Goal: Check status: Check status

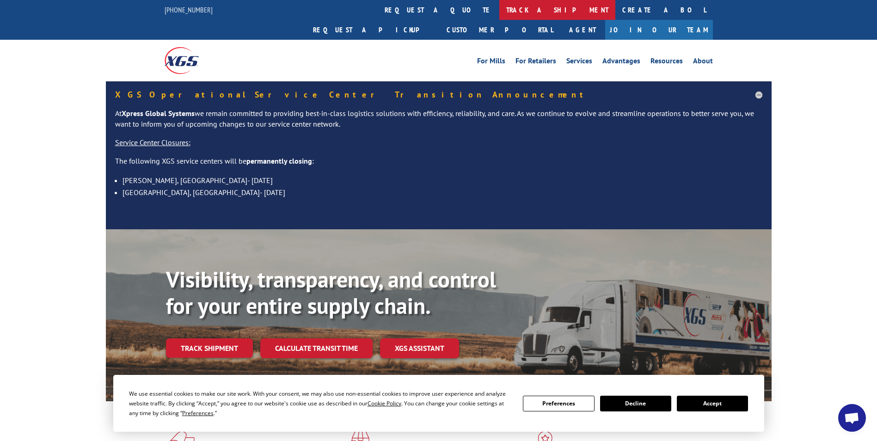
click at [499, 7] on link "track a shipment" at bounding box center [557, 10] width 116 height 20
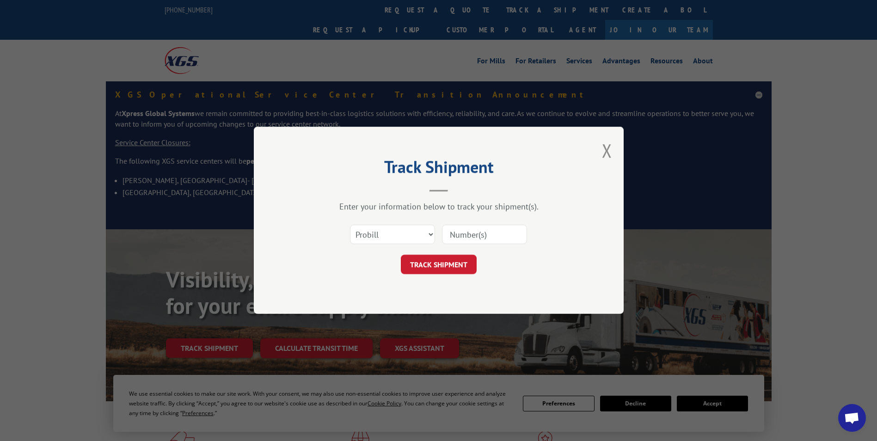
click at [453, 237] on input at bounding box center [484, 234] width 85 height 19
paste input "17469153"
type input "17469153"
click at [449, 257] on button "TRACK SHIPMENT" at bounding box center [439, 264] width 76 height 19
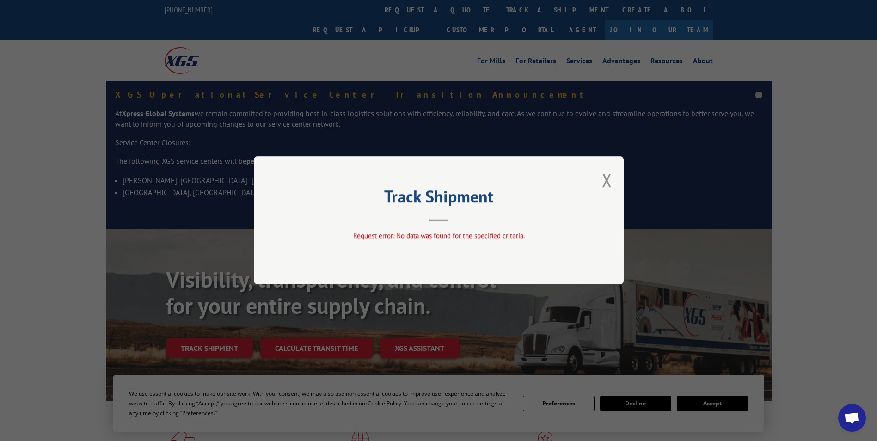
click at [614, 173] on div "Track Shipment Request error: No data was found for the specified criteria." at bounding box center [439, 220] width 370 height 128
click at [611, 177] on button "Close modal" at bounding box center [607, 180] width 10 height 25
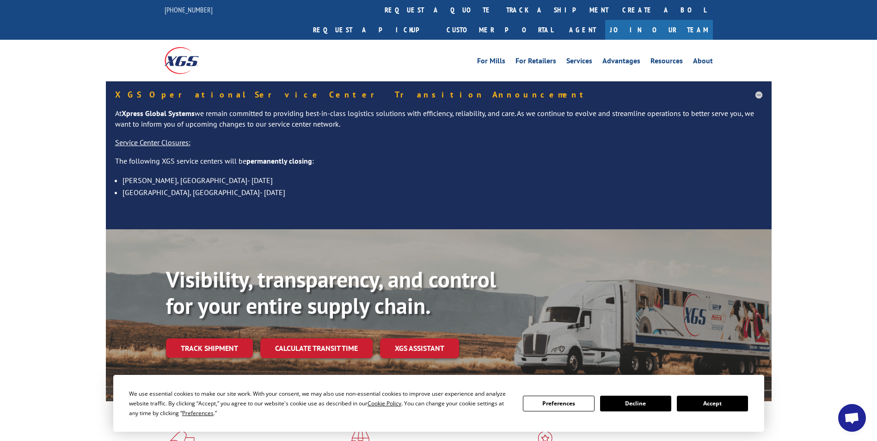
click at [499, 14] on link "track a shipment" at bounding box center [557, 10] width 116 height 20
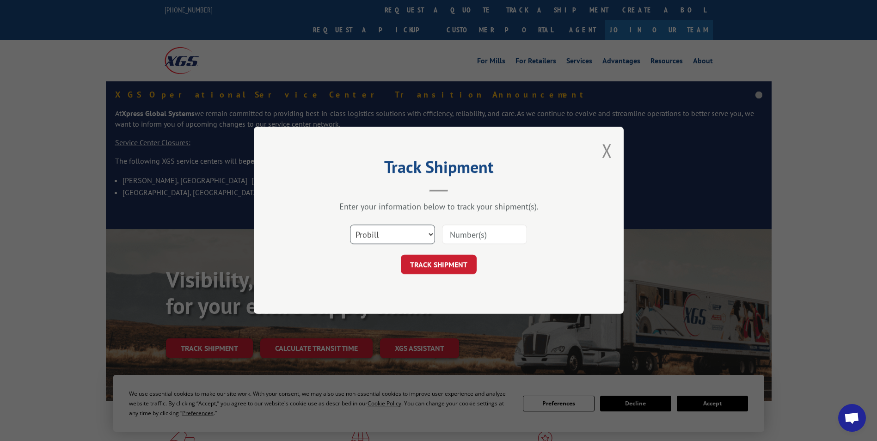
click at [402, 241] on select "Select category... Probill BOL PO" at bounding box center [392, 234] width 85 height 19
click at [350, 225] on select "Select category... Probill BOL PO" at bounding box center [392, 234] width 85 height 19
click at [413, 226] on select "Select category... Probill BOL PO" at bounding box center [392, 234] width 85 height 19
select select "bol"
click at [350, 225] on select "Select category... Probill BOL PO" at bounding box center [392, 234] width 85 height 19
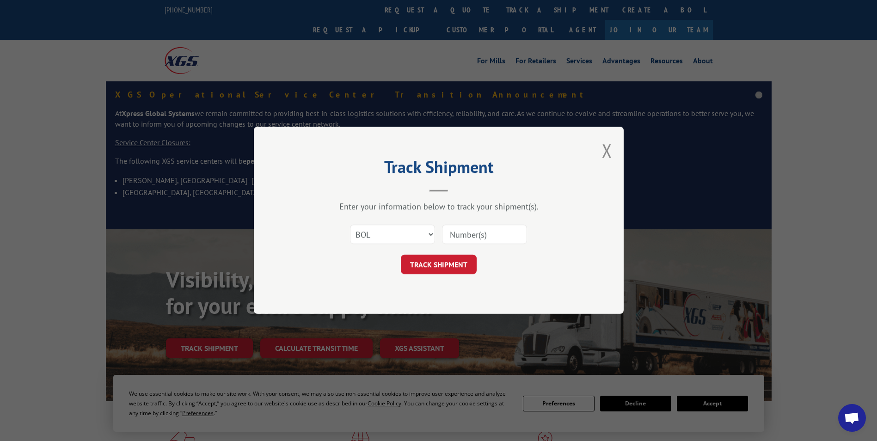
click at [451, 233] on input at bounding box center [484, 234] width 85 height 19
paste input "6009343"
type input "6009343"
click at [443, 265] on button "TRACK SHIPMENT" at bounding box center [439, 264] width 76 height 19
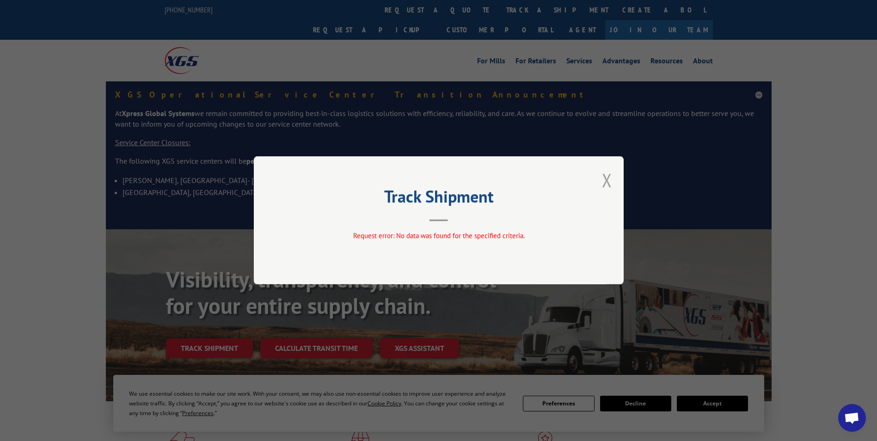
click at [607, 178] on button "Close modal" at bounding box center [607, 180] width 10 height 25
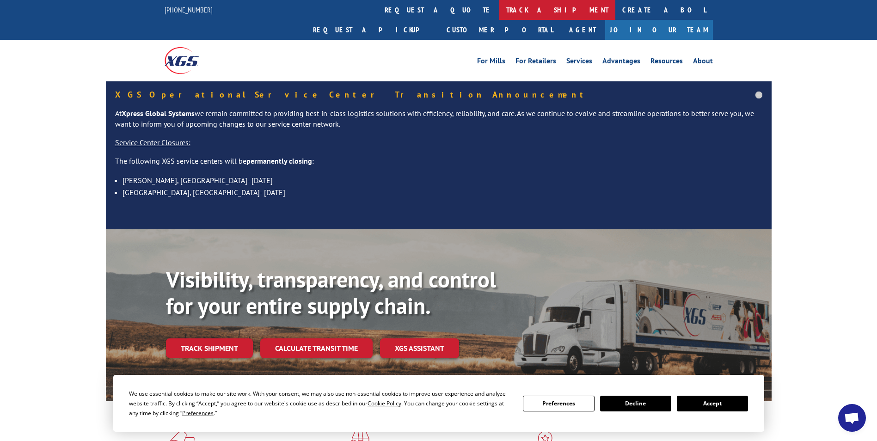
click at [499, 4] on link "track a shipment" at bounding box center [557, 10] width 116 height 20
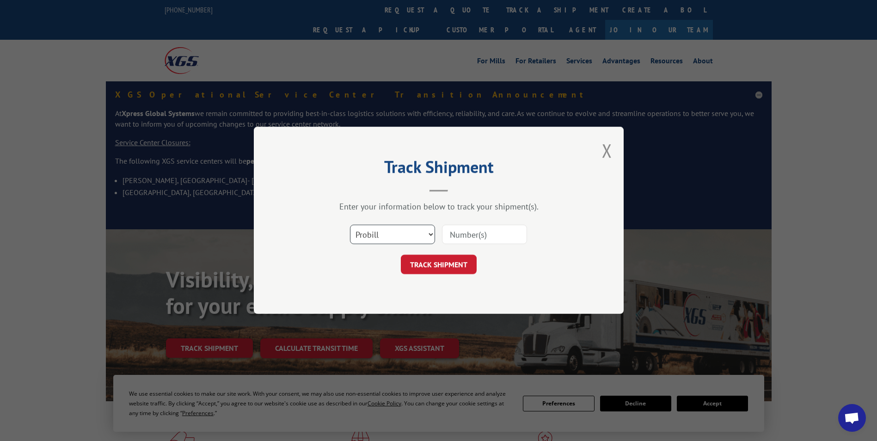
click at [406, 243] on select "Select category... Probill BOL PO" at bounding box center [392, 234] width 85 height 19
select select "po"
click at [350, 225] on select "Select category... Probill BOL PO" at bounding box center [392, 234] width 85 height 19
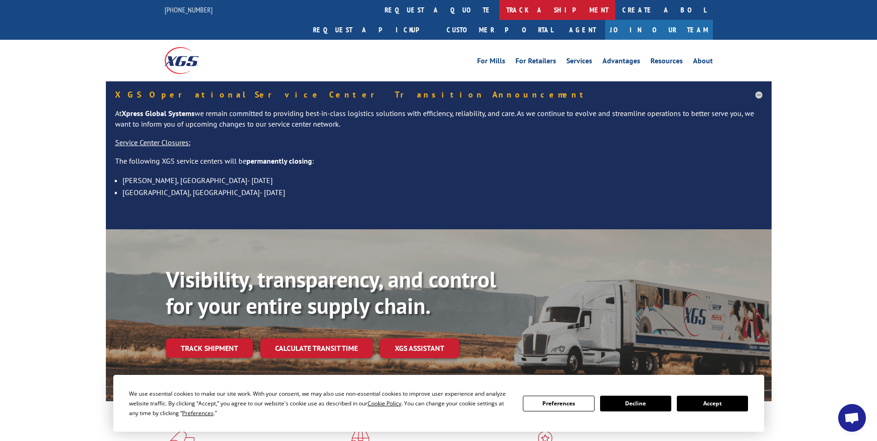
click at [499, 14] on link "track a shipment" at bounding box center [557, 10] width 116 height 20
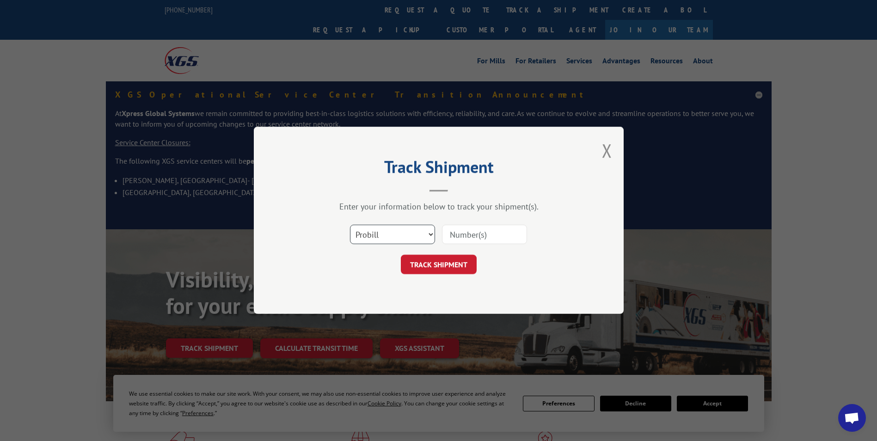
click at [419, 243] on select "Select category... Probill BOL PO" at bounding box center [392, 234] width 85 height 19
click at [460, 238] on input at bounding box center [484, 234] width 85 height 19
paste input "17469153"
click at [467, 234] on input "17469153" at bounding box center [484, 234] width 85 height 19
type input "17469153"
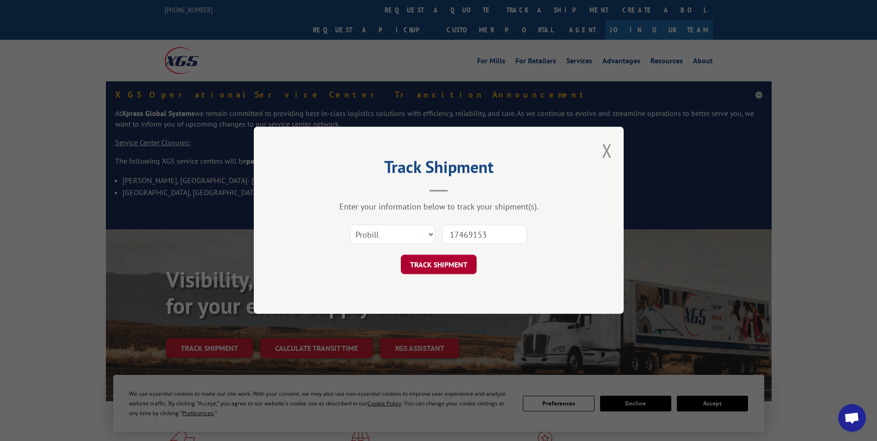
click at [450, 262] on button "TRACK SHIPMENT" at bounding box center [439, 264] width 76 height 19
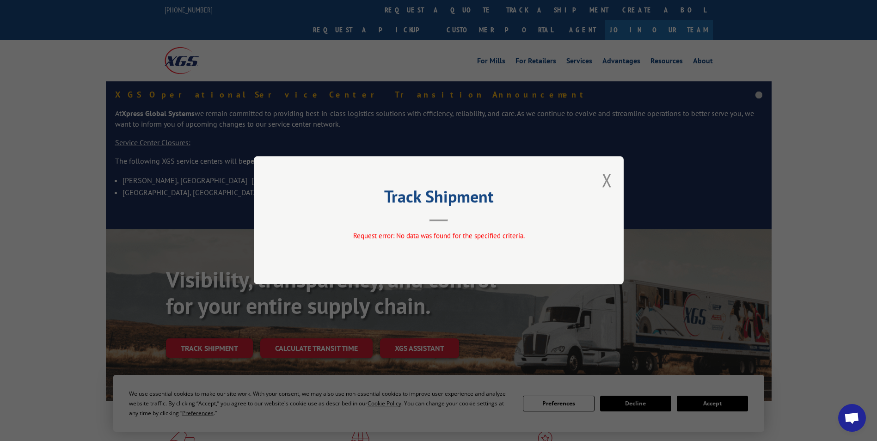
drag, startPoint x: 614, startPoint y: 181, endPoint x: 607, endPoint y: 183, distance: 7.2
click at [613, 182] on div "Track Shipment Request error: No data was found for the specified criteria." at bounding box center [439, 220] width 370 height 128
click at [606, 183] on button "Close modal" at bounding box center [607, 180] width 10 height 25
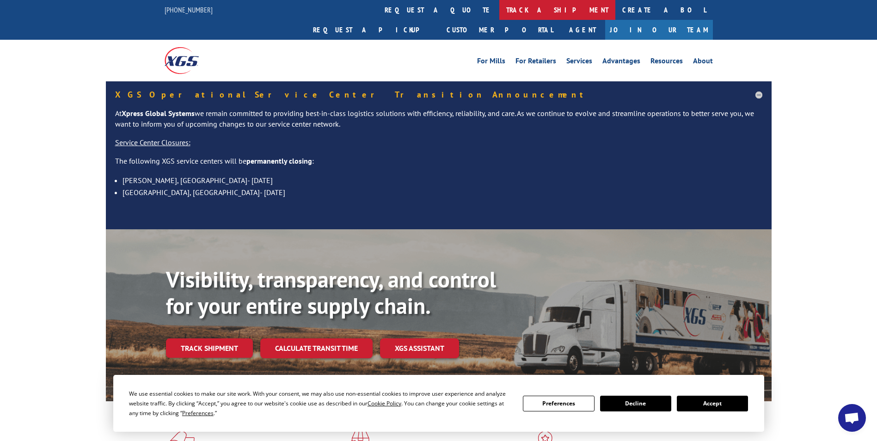
click at [499, 11] on link "track a shipment" at bounding box center [557, 10] width 116 height 20
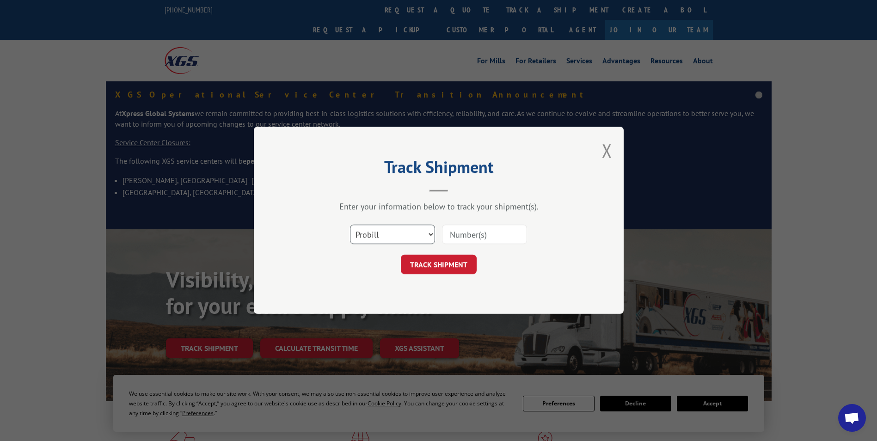
click at [420, 237] on select "Select category... Probill BOL PO" at bounding box center [392, 234] width 85 height 19
select select "bol"
click at [350, 225] on select "Select category... Probill BOL PO" at bounding box center [392, 234] width 85 height 19
click at [466, 231] on input at bounding box center [484, 234] width 85 height 19
type input "6009343"
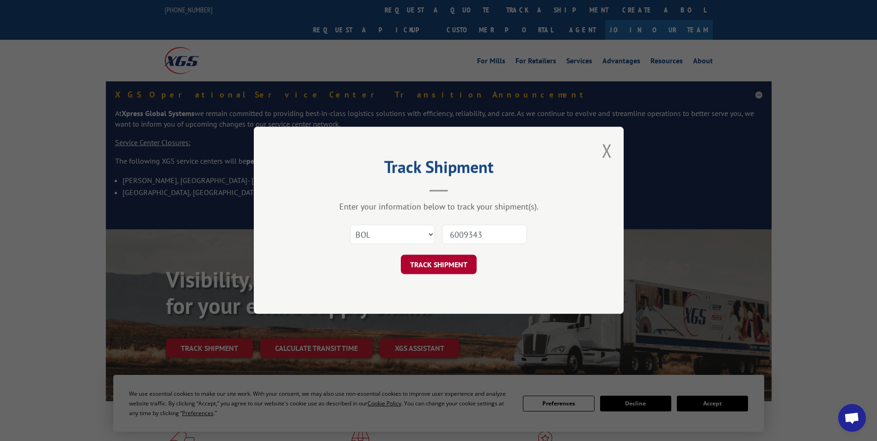
click at [440, 264] on button "TRACK SHIPMENT" at bounding box center [439, 264] width 76 height 19
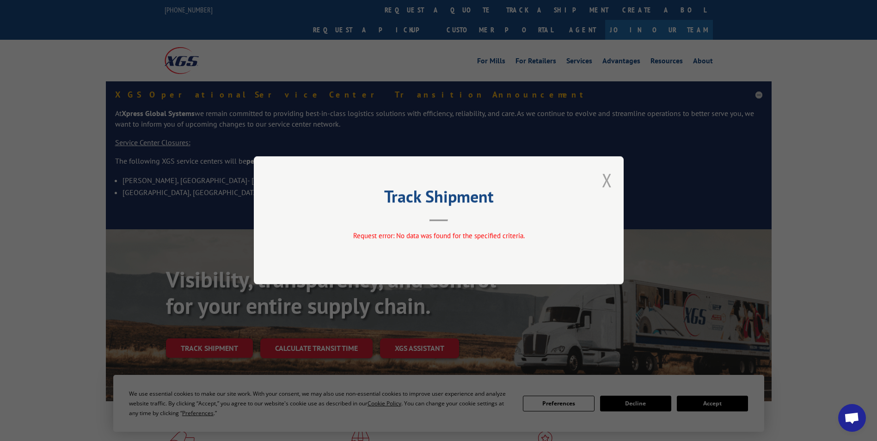
click at [611, 177] on button "Close modal" at bounding box center [607, 180] width 10 height 25
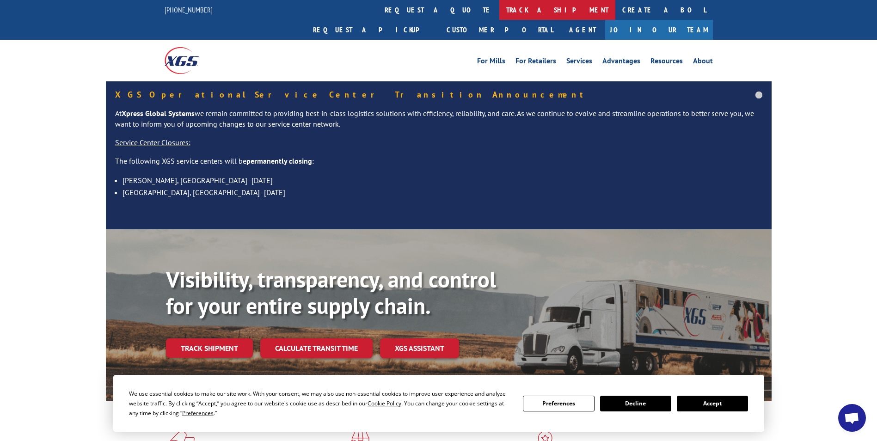
click at [499, 3] on link "track a shipment" at bounding box center [557, 10] width 116 height 20
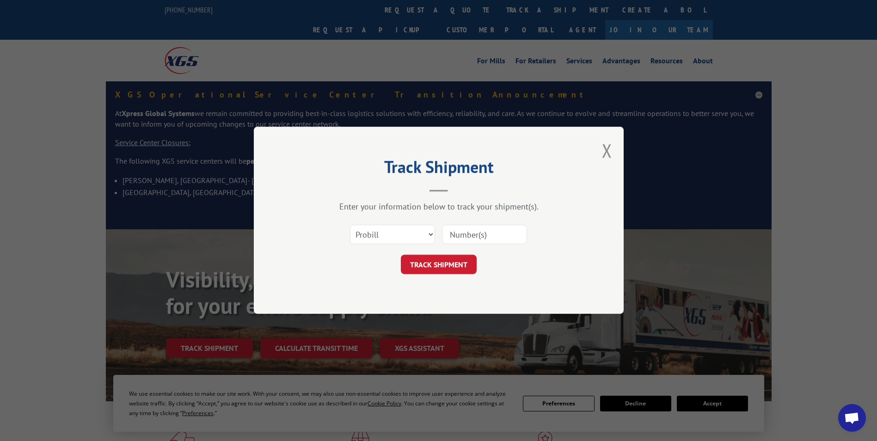
click at [418, 249] on div "Select category... Probill BOL PO" at bounding box center [438, 235] width 277 height 31
click at [418, 237] on select "Select category... Probill BOL PO" at bounding box center [392, 234] width 85 height 19
click at [377, 200] on div "Track Shipment Enter your information below to track your shipment(s). Select c…" at bounding box center [439, 220] width 370 height 187
click at [479, 236] on input at bounding box center [484, 234] width 85 height 19
paste input "HR2142E"
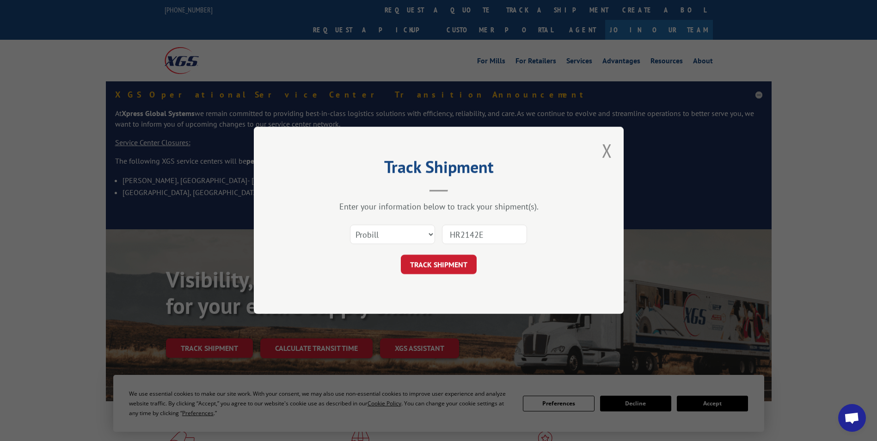
click at [449, 234] on input "HR2142E" at bounding box center [484, 234] width 85 height 19
type input "HR2142E"
click at [464, 262] on button "TRACK SHIPMENT" at bounding box center [439, 264] width 76 height 19
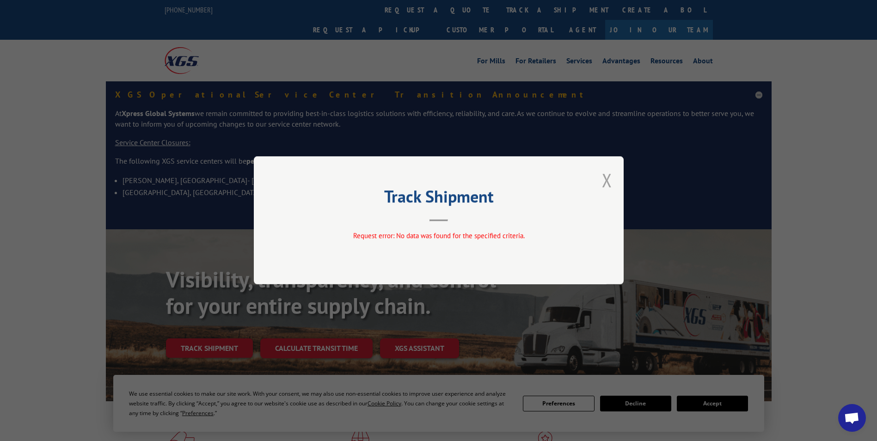
click at [604, 185] on button "Close modal" at bounding box center [607, 180] width 10 height 25
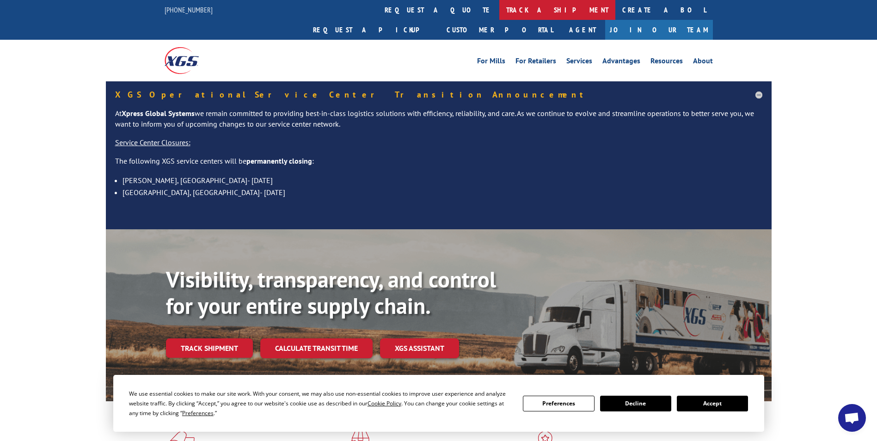
click at [499, 11] on link "track a shipment" at bounding box center [557, 10] width 116 height 20
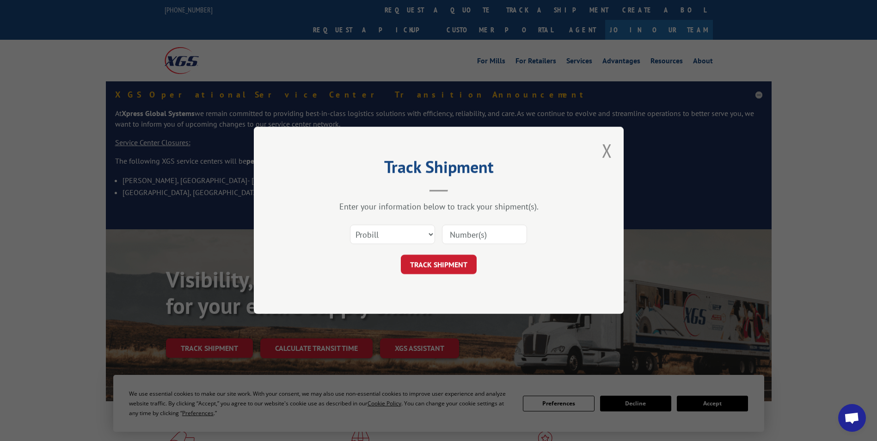
click at [454, 241] on input at bounding box center [484, 234] width 85 height 19
paste input "17469153"
click at [451, 234] on input "17469153" at bounding box center [484, 234] width 85 height 19
type input "17469153"
click at [452, 266] on button "TRACK SHIPMENT" at bounding box center [439, 264] width 76 height 19
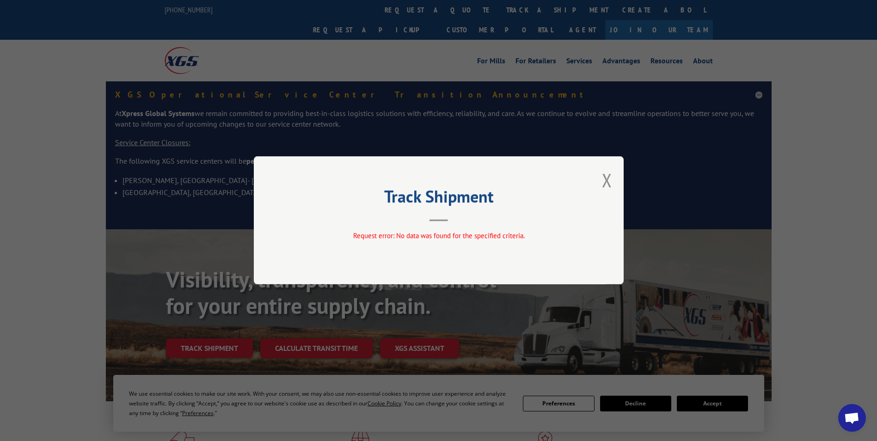
click at [616, 164] on div "Track Shipment Request error: No data was found for the specified criteria." at bounding box center [439, 220] width 370 height 128
drag, startPoint x: 592, startPoint y: 182, endPoint x: 609, endPoint y: 187, distance: 17.8
click at [596, 184] on div "Track Shipment Request error: No data was found for the specified criteria." at bounding box center [439, 220] width 370 height 128
click at [609, 187] on button "Close modal" at bounding box center [607, 180] width 10 height 25
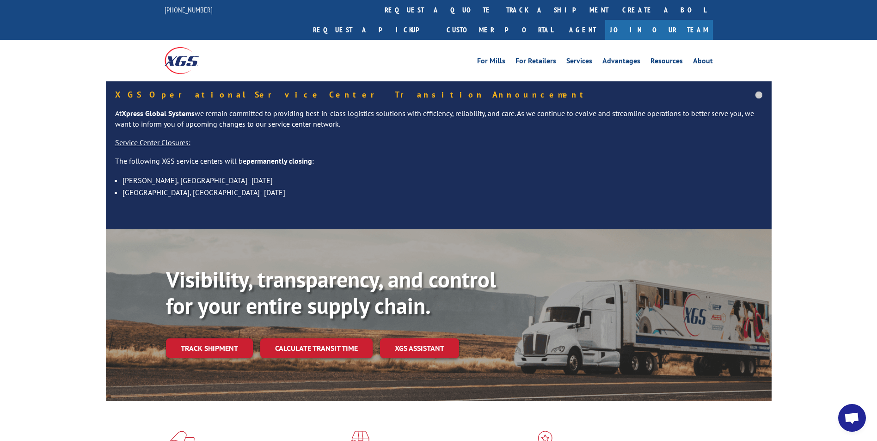
click at [166, 138] on u "Service Center Closures:" at bounding box center [152, 142] width 75 height 9
click at [180, 138] on u "Service Center Closures:" at bounding box center [152, 142] width 75 height 9
click at [587, 57] on link "Services" at bounding box center [579, 62] width 26 height 10
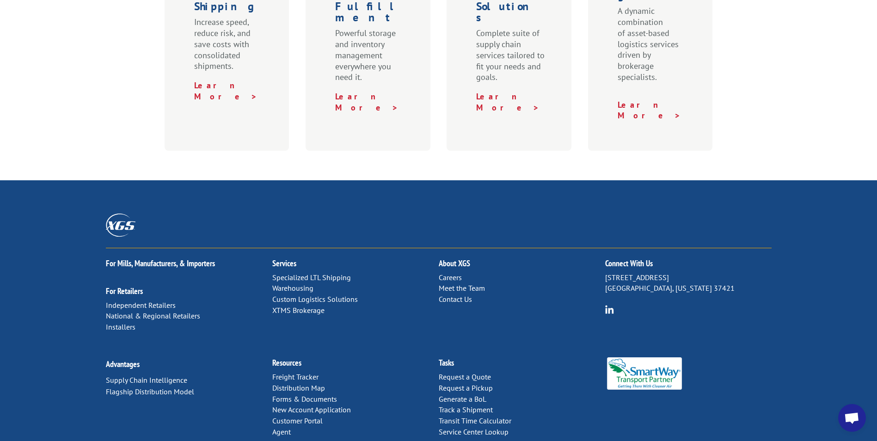
scroll to position [457, 0]
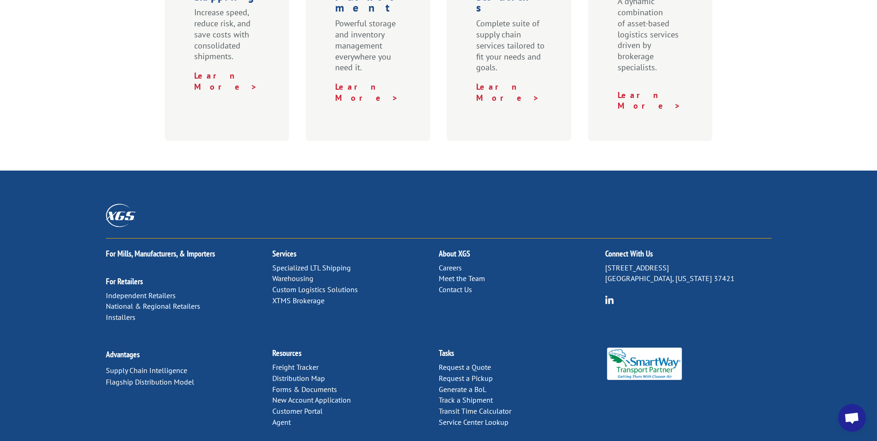
click at [634, 263] on p "6137 Shallowford Rd Chattanooga, Tennessee 37421" at bounding box center [688, 274] width 166 height 22
click at [635, 250] on h2 "Connect With Us" at bounding box center [688, 256] width 166 height 13
click at [633, 263] on p "6137 Shallowford Rd Chattanooga, Tennessee 37421" at bounding box center [688, 274] width 166 height 22
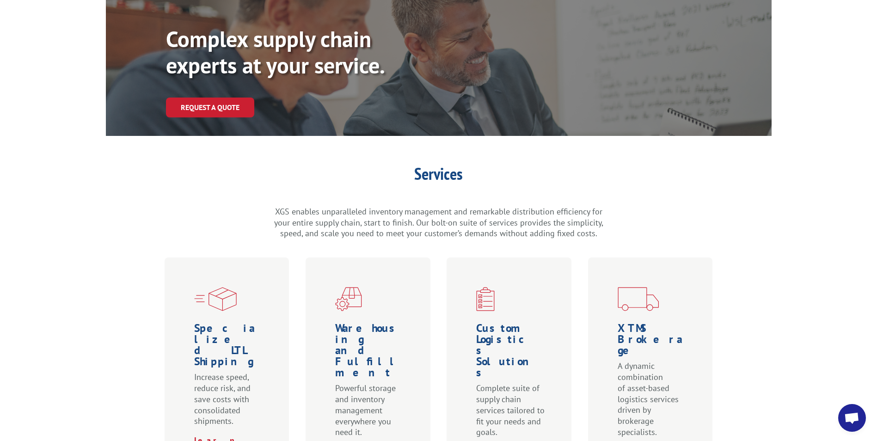
scroll to position [0, 0]
